Goal: Task Accomplishment & Management: Manage account settings

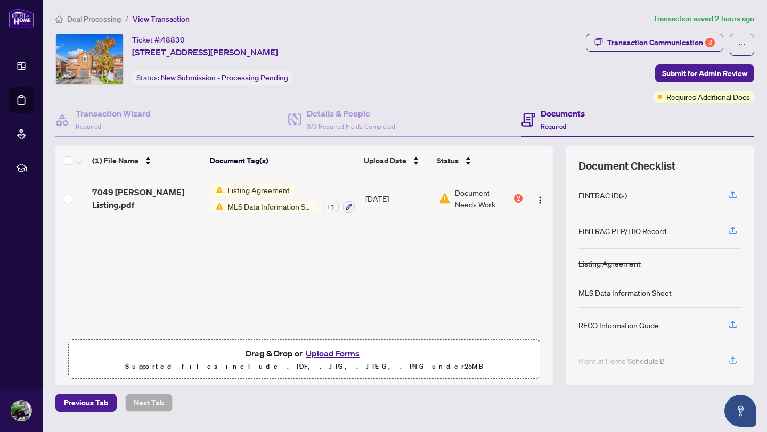
click at [322, 358] on button "Upload Forms" at bounding box center [332, 354] width 60 height 14
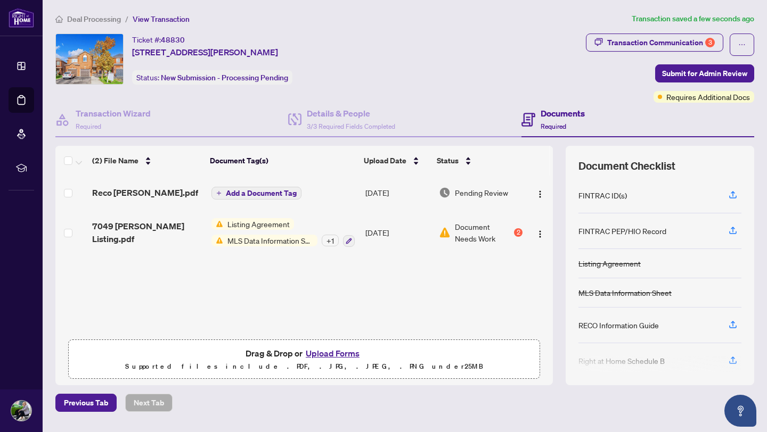
click at [81, 18] on span "Deal Processing" at bounding box center [94, 19] width 54 height 10
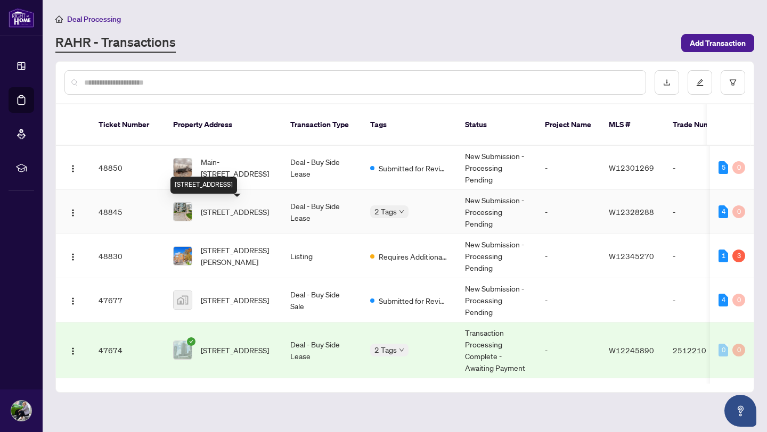
click at [223, 218] on span "[STREET_ADDRESS]" at bounding box center [235, 212] width 68 height 12
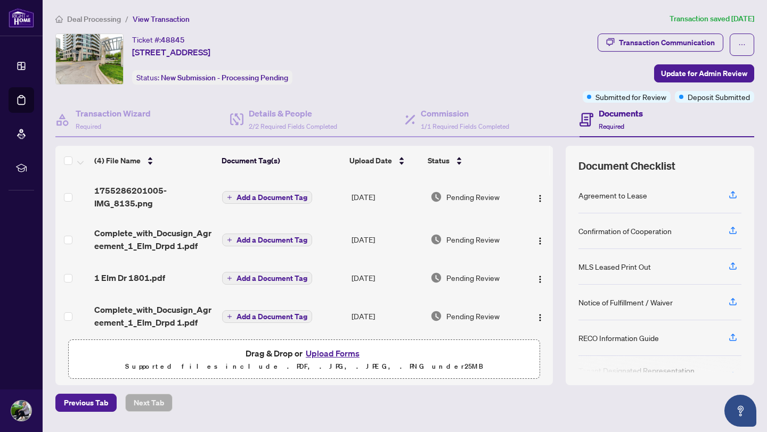
click at [435, 56] on div "Ticket #: 48845 [STREET_ADDRESS] Status: New Submission - Processing Pending" at bounding box center [316, 59] width 523 height 51
